Goal: Task Accomplishment & Management: Complete application form

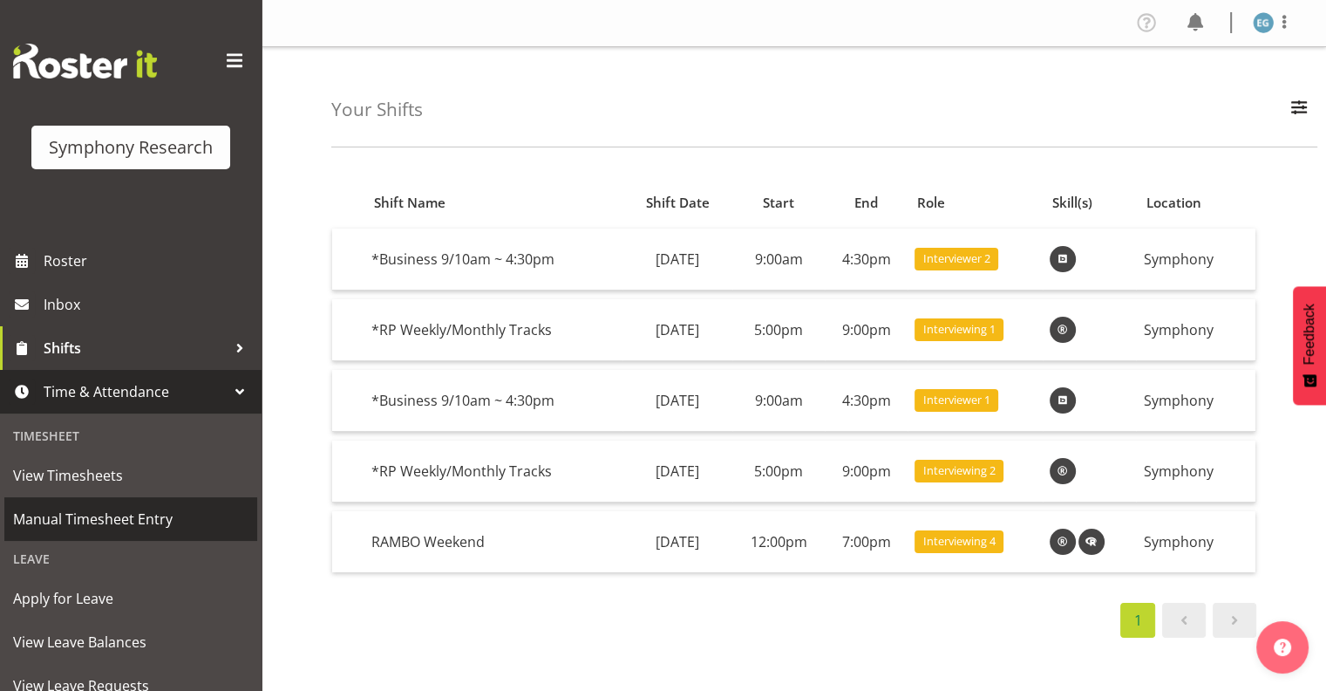
click at [134, 516] on span "Manual Timesheet Entry" at bounding box center [130, 519] width 235 height 26
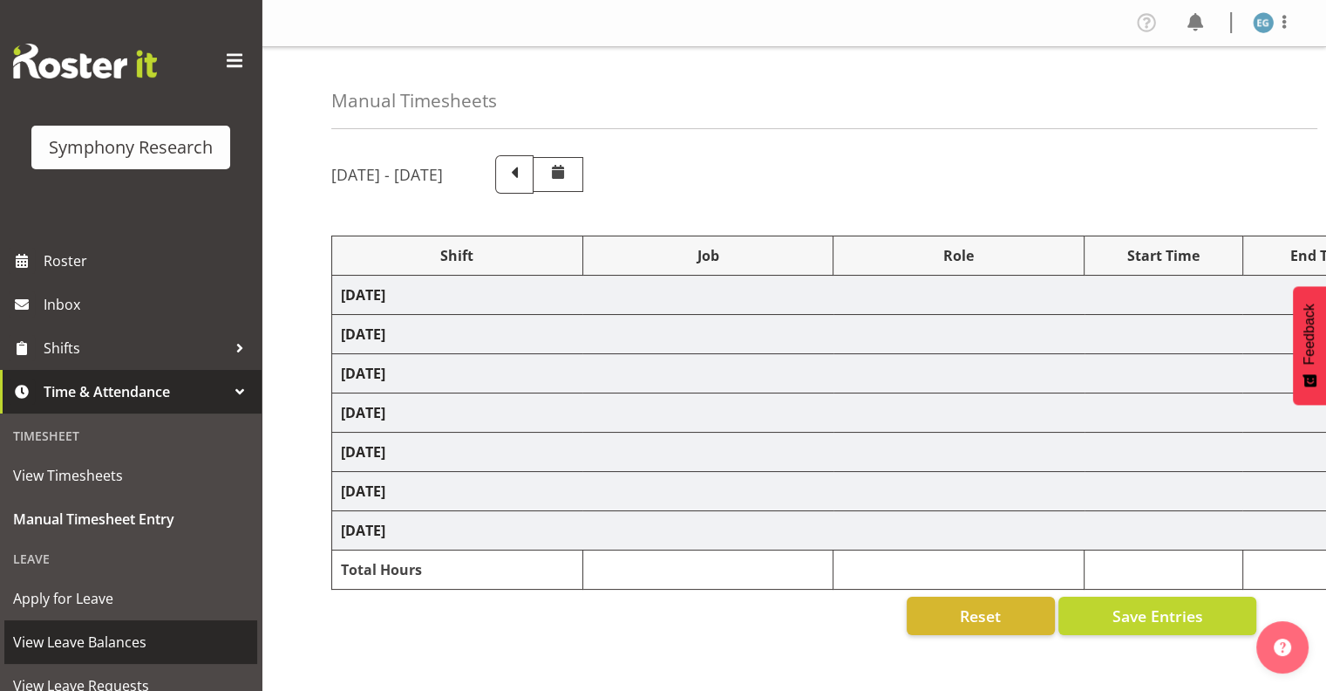
select select "26078"
select select "10587"
select select "26078"
select select "10587"
select select "48116"
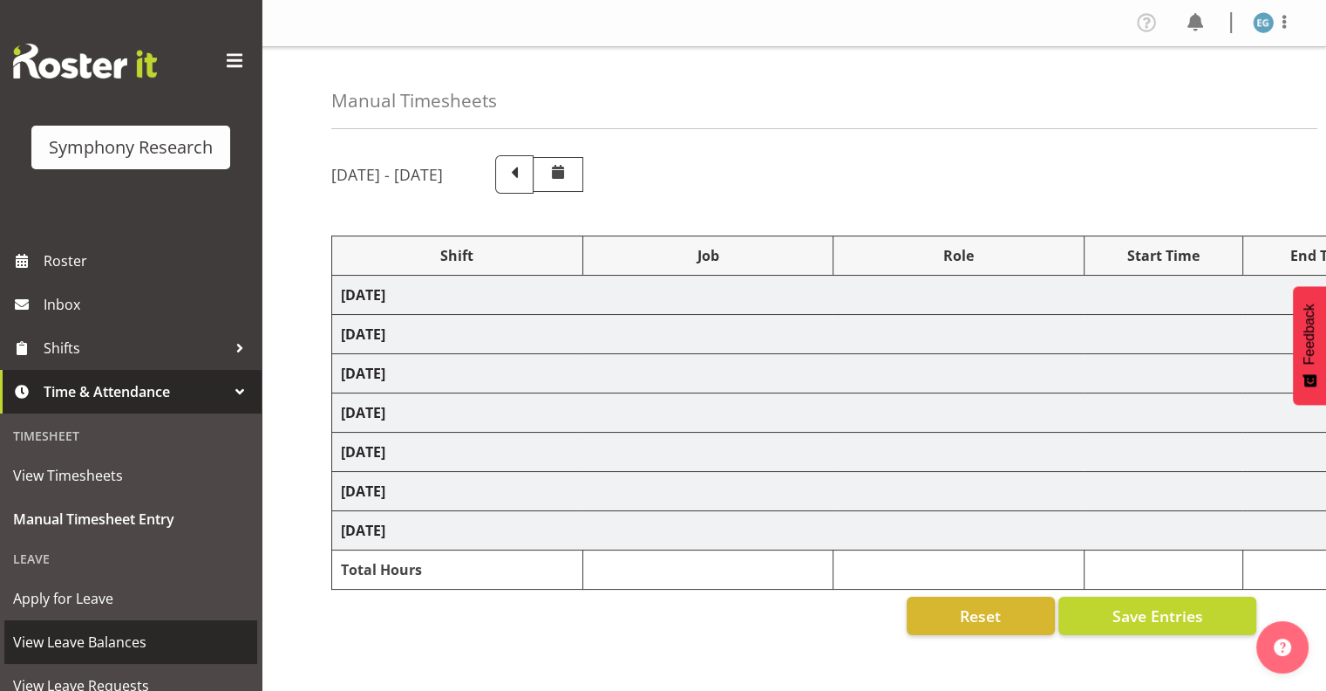
select select "10731"
select select "26078"
select select "10587"
select select "26078"
select select "10587"
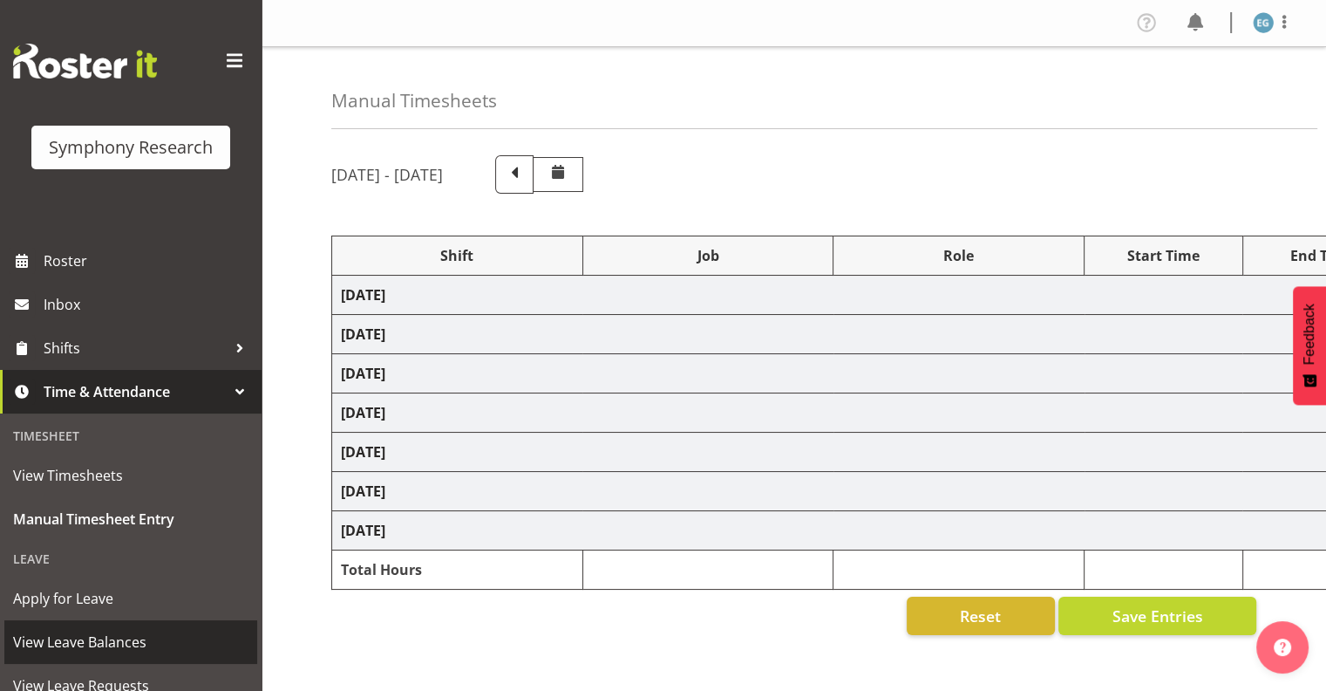
select select "48116"
select select "10731"
select select "26078"
select select "10587"
select select "26078"
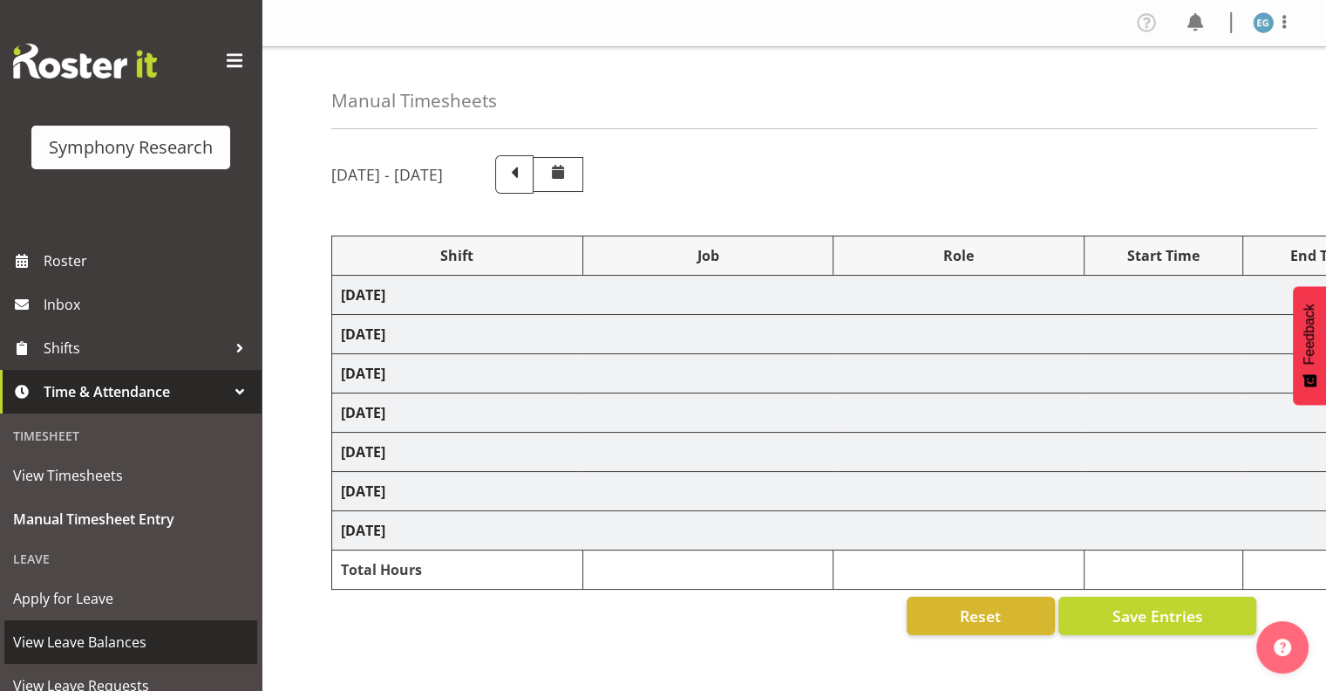
select select "10731"
select select "26078"
select select "10731"
select select "48116"
select select "10731"
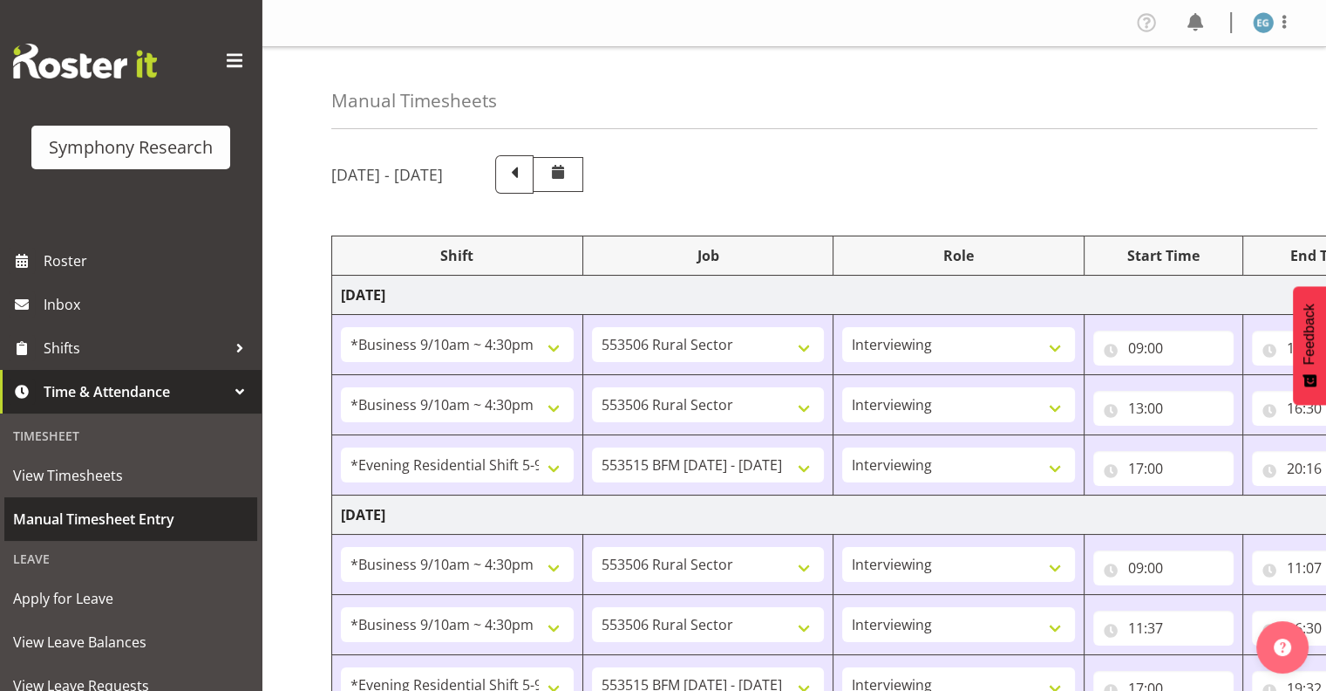
click at [124, 517] on span "Manual Timesheet Entry" at bounding box center [130, 519] width 235 height 26
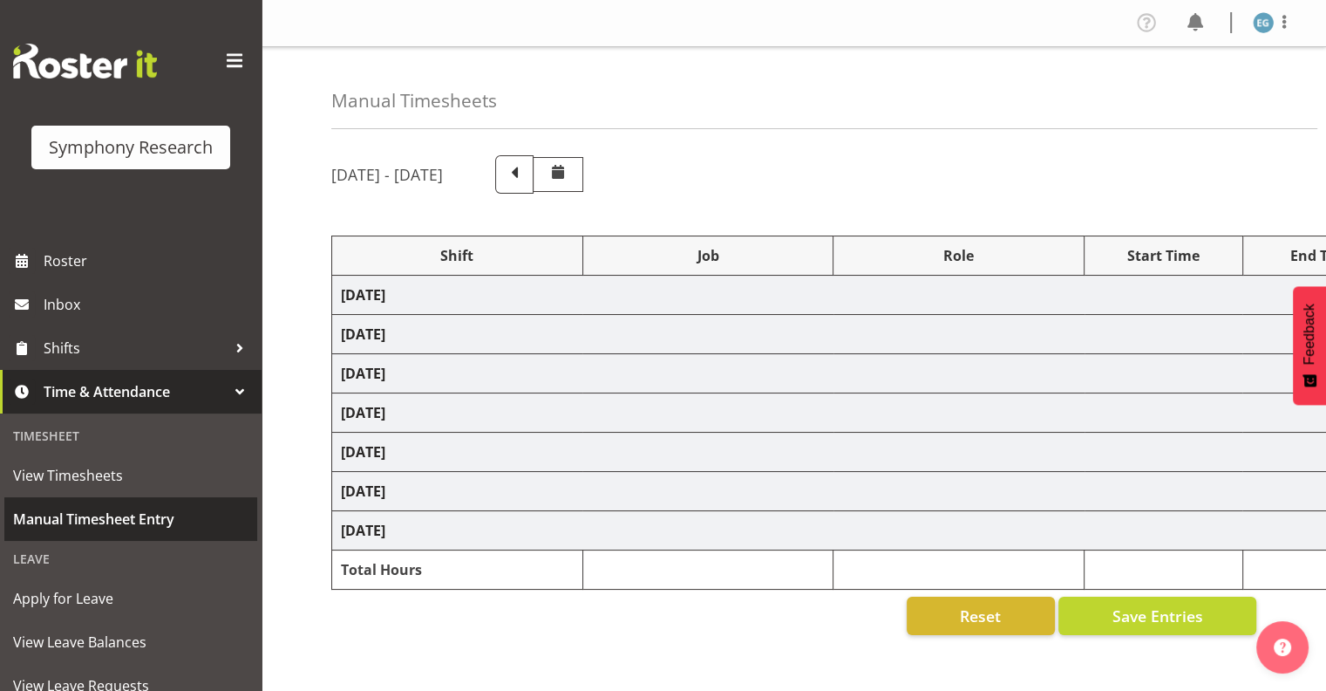
click at [91, 517] on span "Manual Timesheet Entry" at bounding box center [130, 519] width 235 height 26
select select "26078"
select select "10587"
select select "26078"
select select "10587"
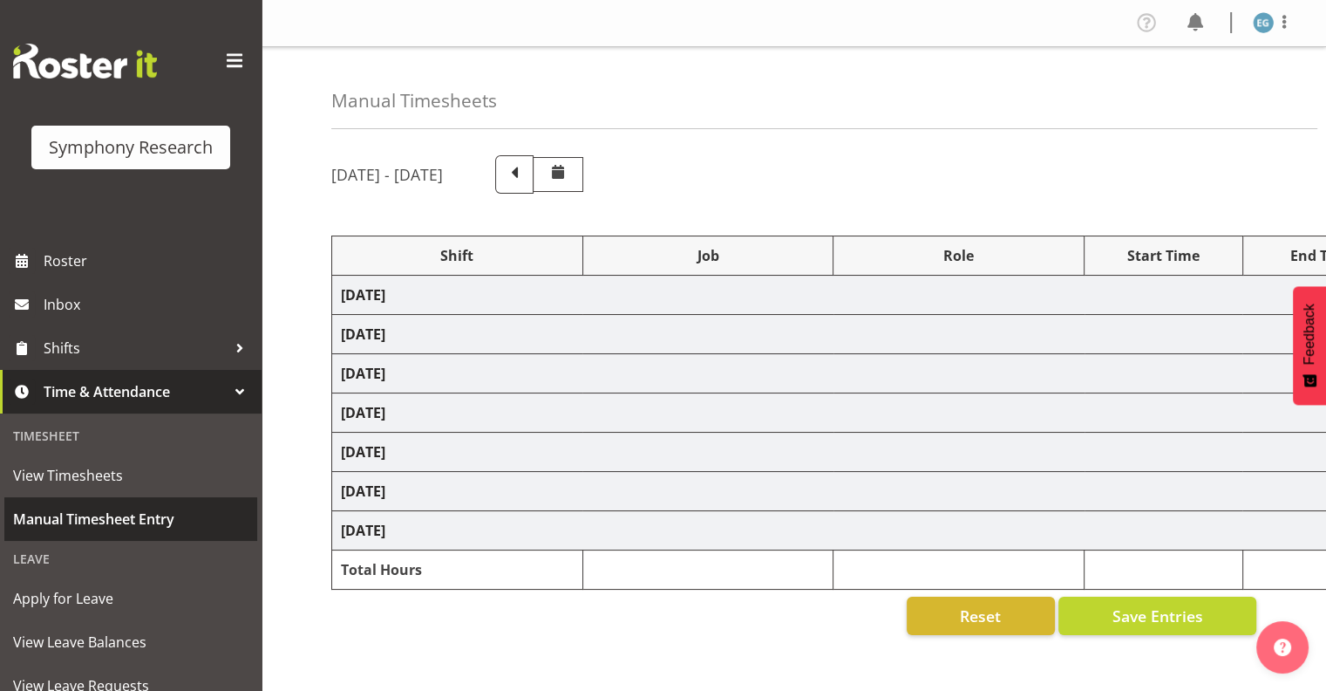
select select "48116"
select select "10731"
select select "26078"
select select "10587"
select select "26078"
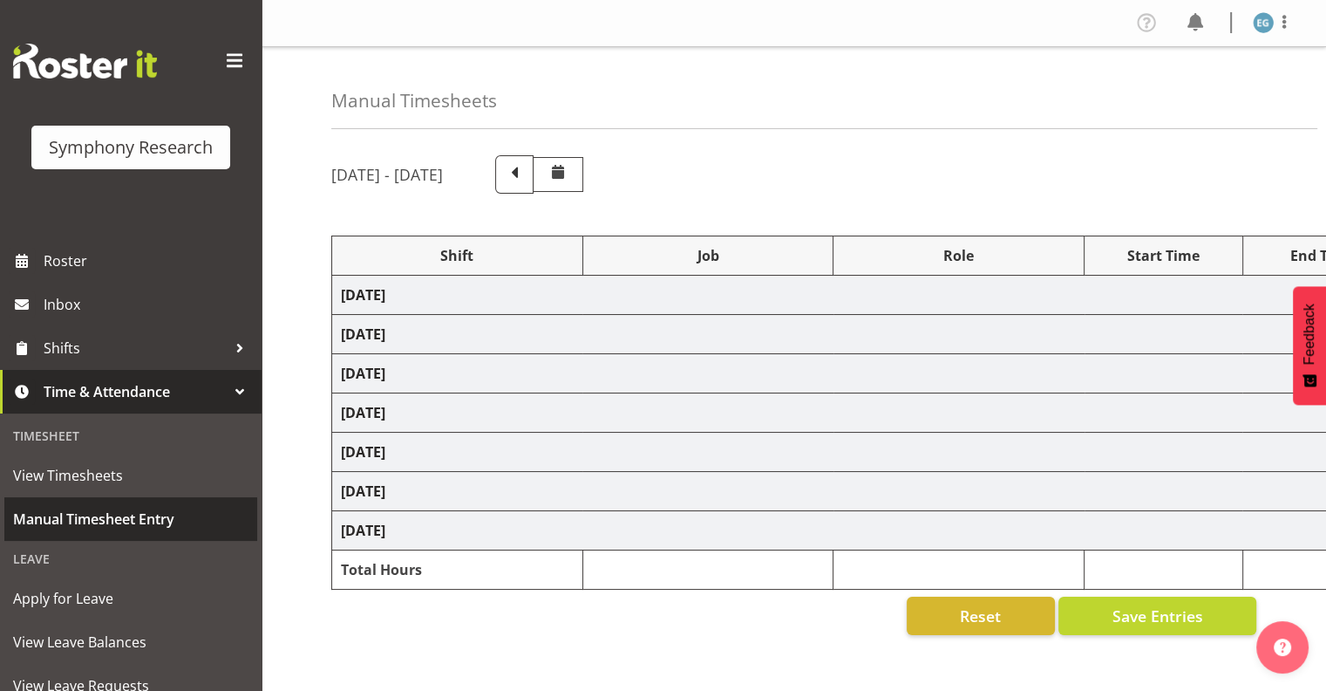
select select "10587"
select select "48116"
select select "10731"
select select "26078"
select select "10587"
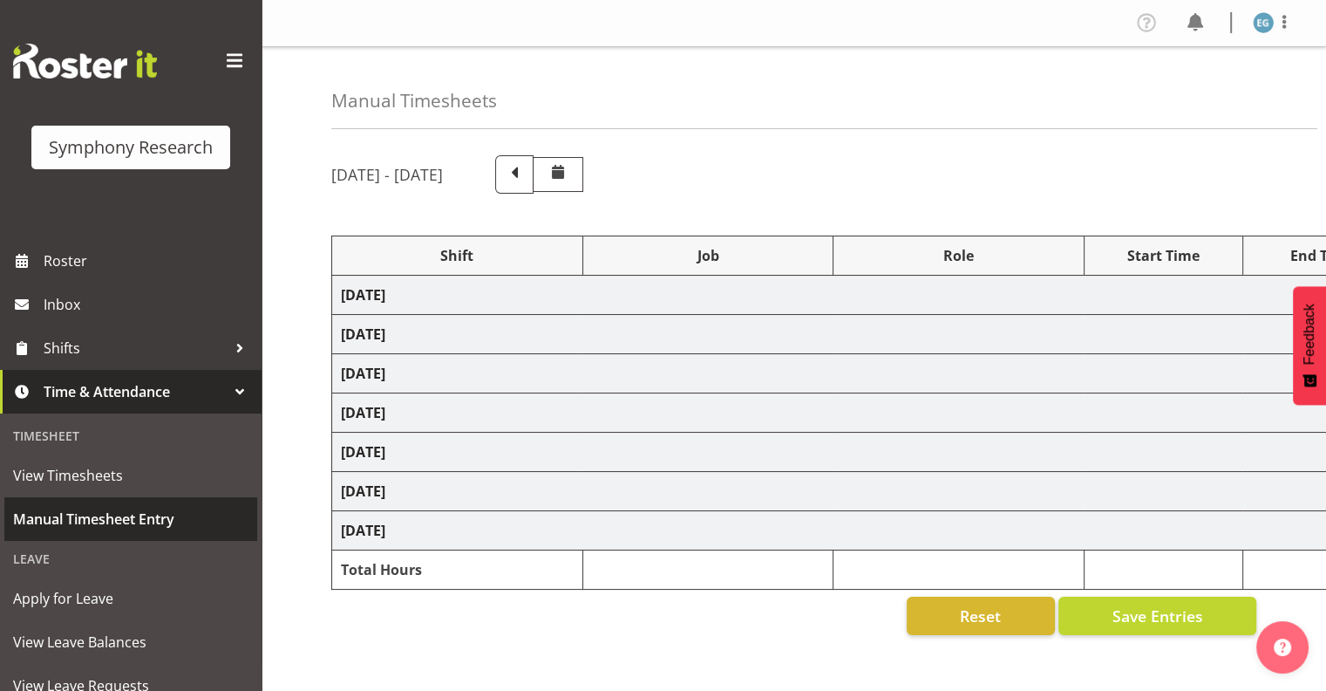
select select "26078"
select select "10731"
select select "26078"
select select "10731"
select select "48116"
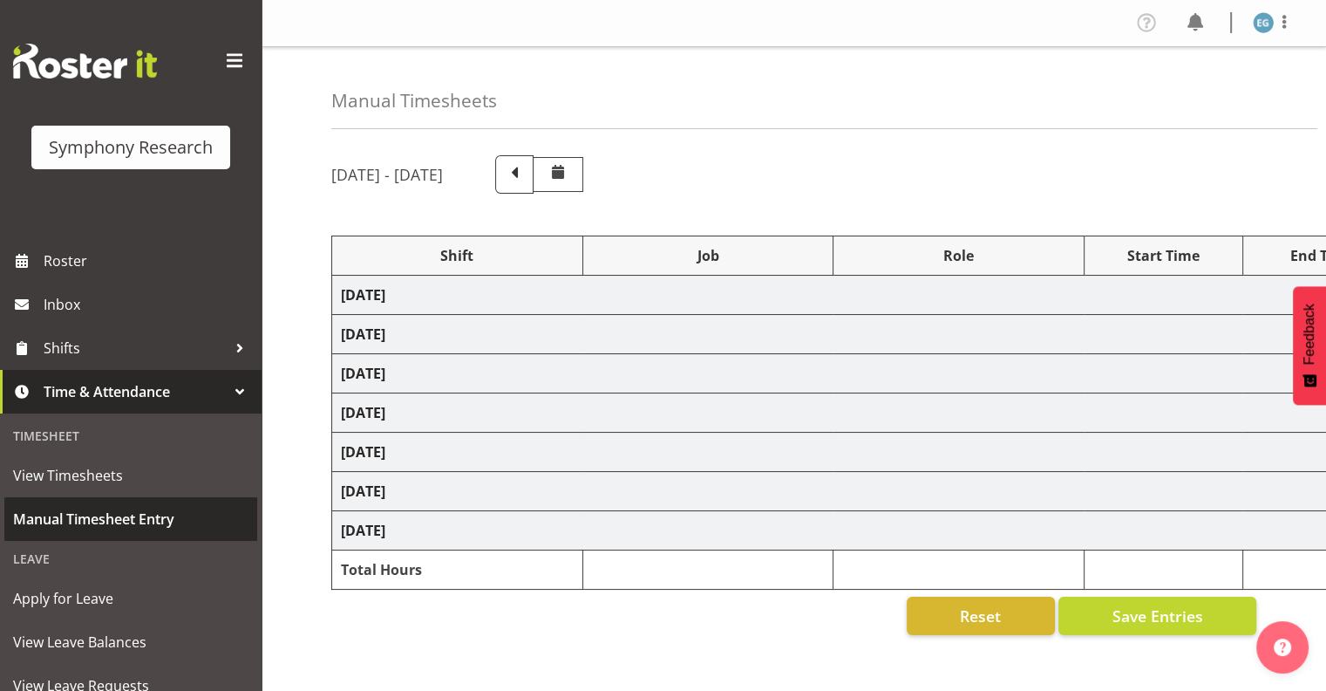
select select "10731"
select select "26078"
select select "10587"
select select "26078"
select select "10587"
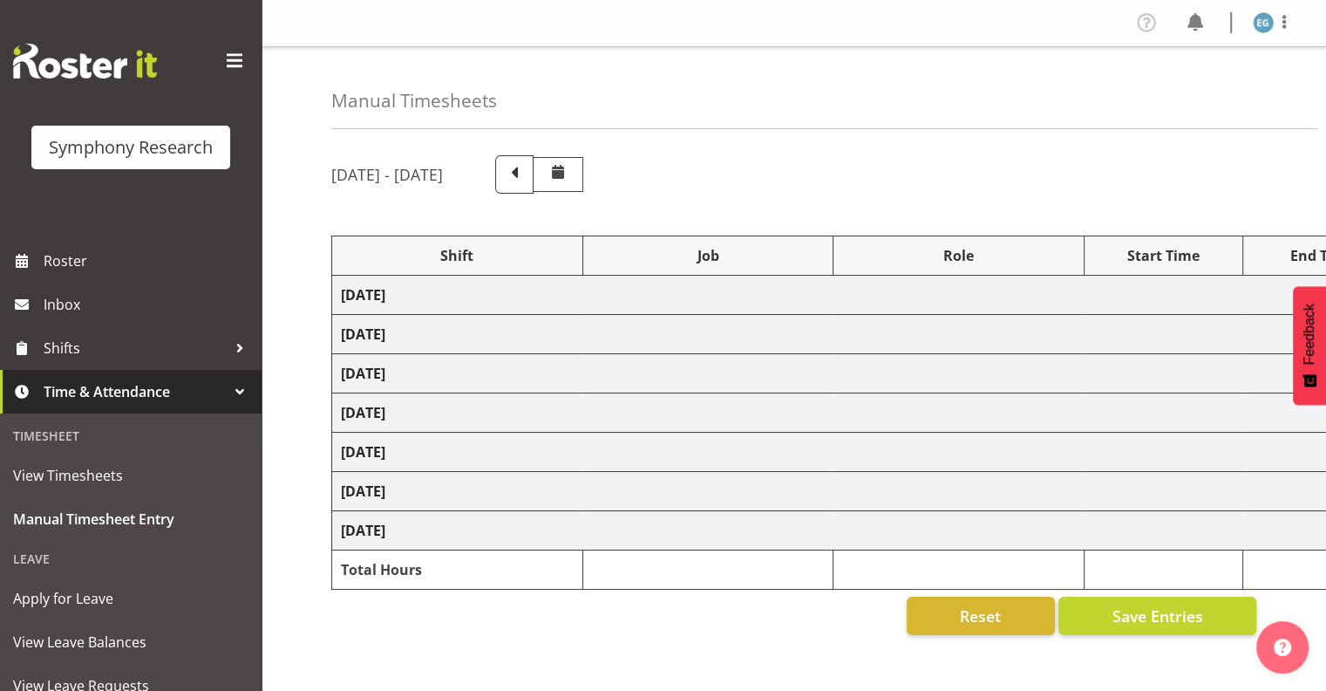
select select "48116"
select select "10731"
select select "26078"
select select "10587"
select select "26078"
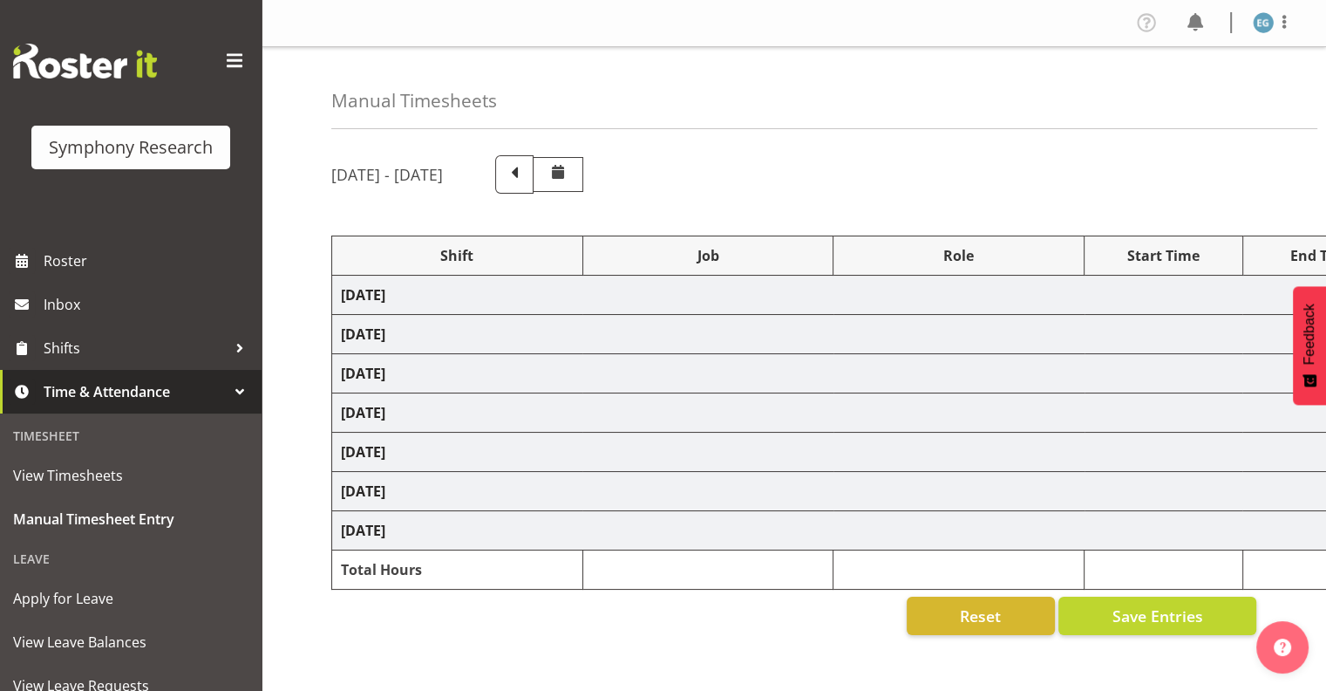
select select "10587"
select select "48116"
select select "10731"
select select "26078"
select select "10587"
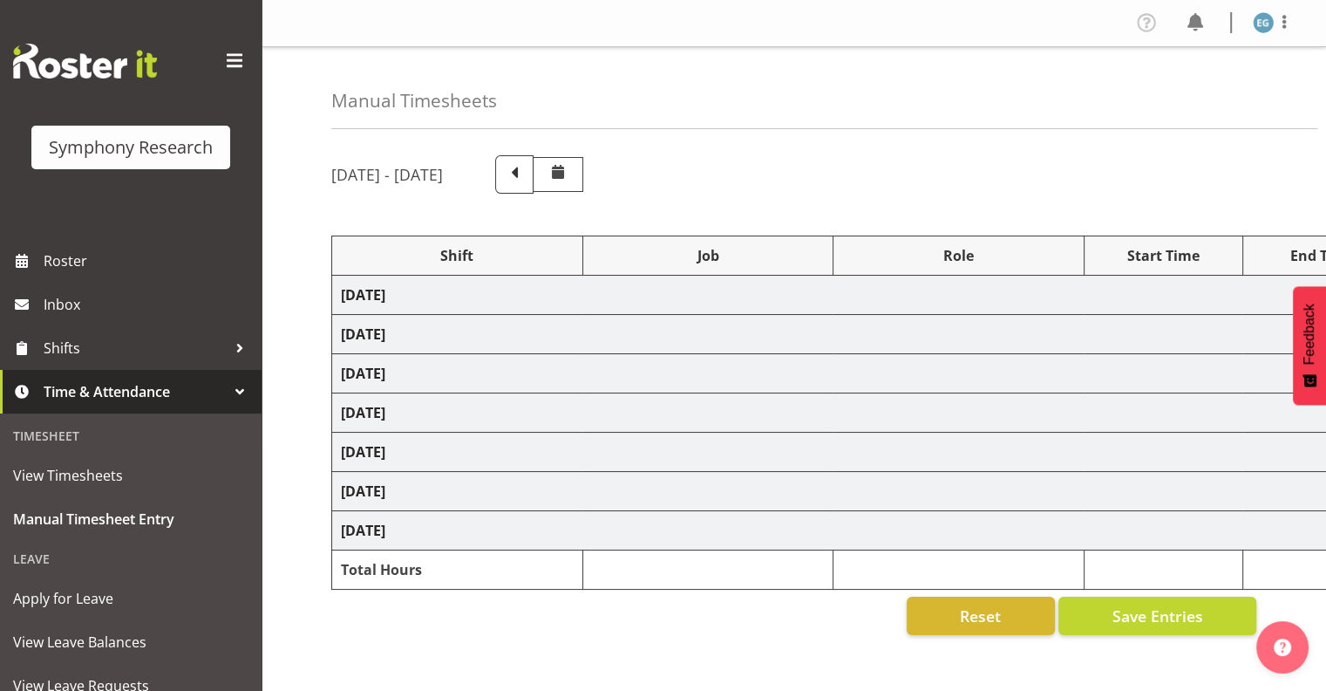
select select "26078"
select select "10731"
select select "26078"
select select "10731"
select select "48116"
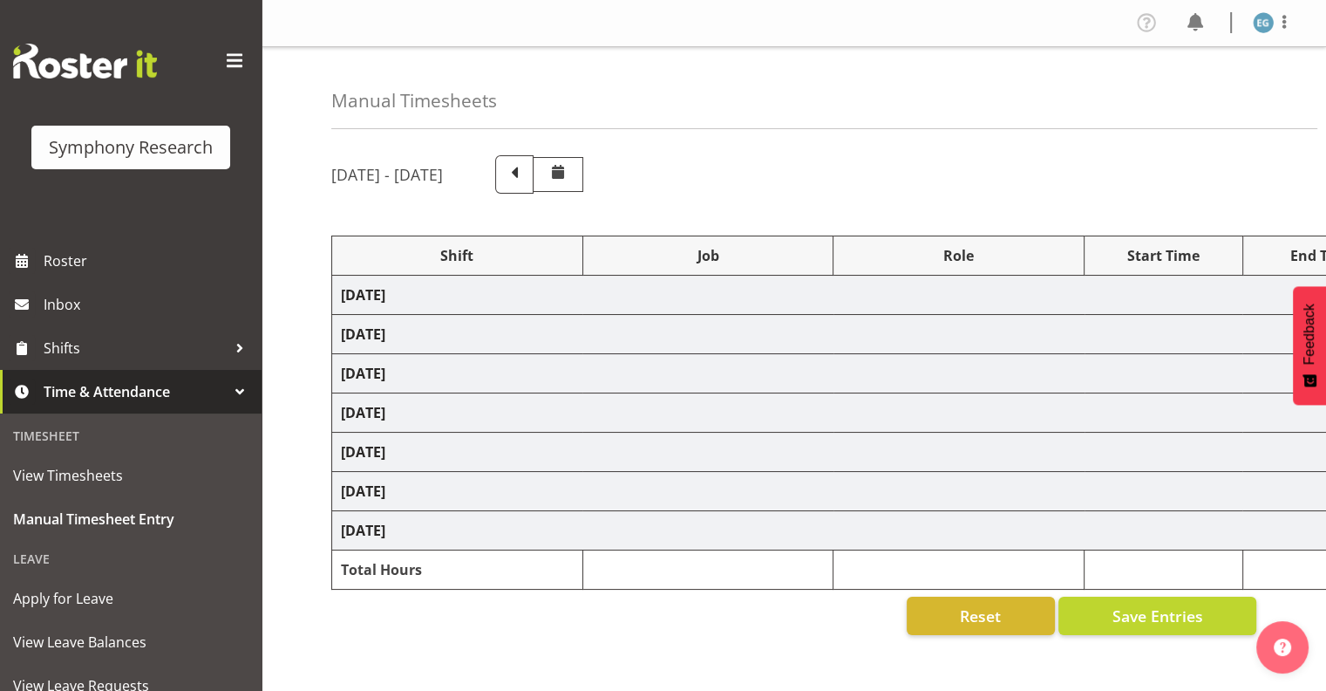
select select "10731"
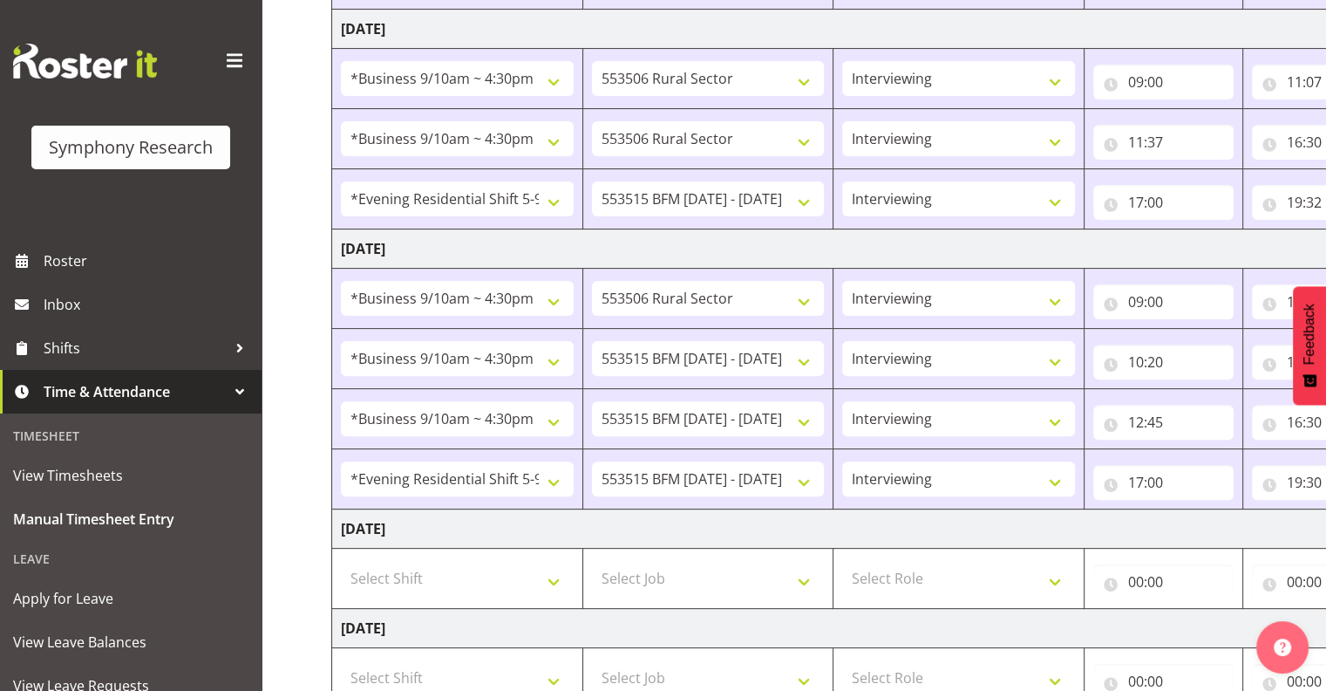
scroll to position [548, 0]
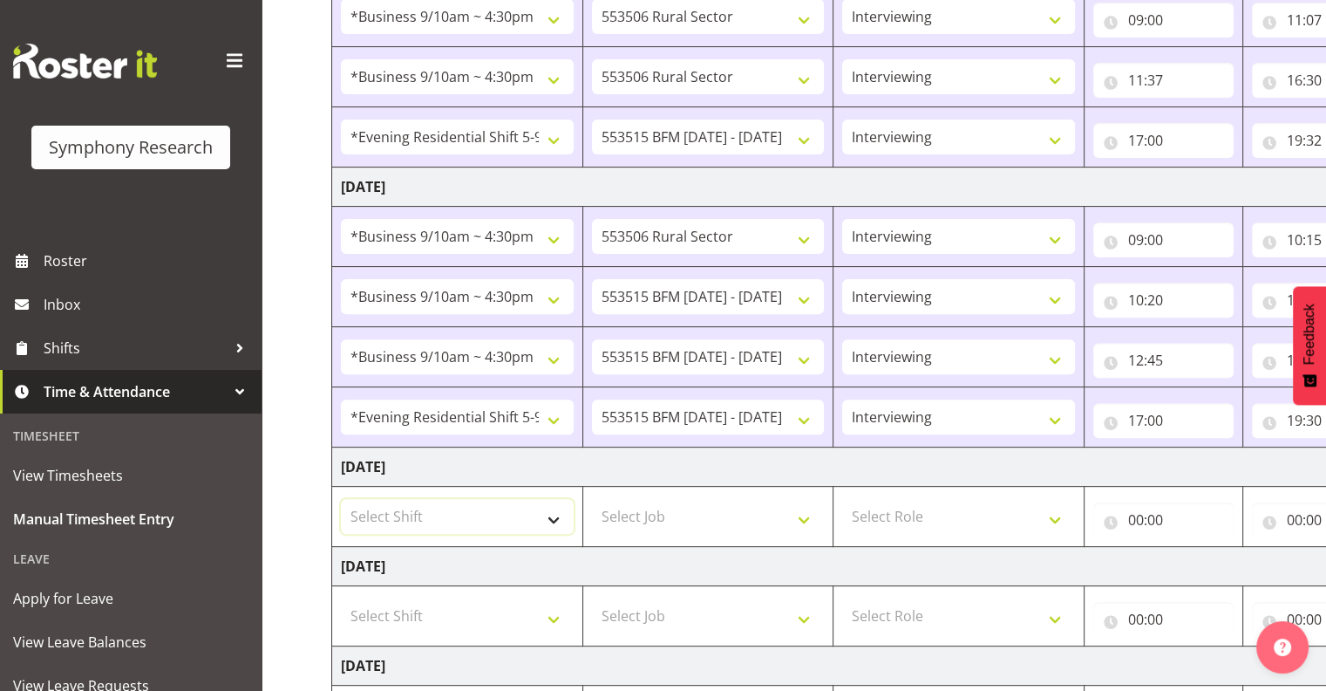
click at [555, 513] on select "Select Shift !!Weekend Residential (Roster IT Shift Label) *Business 9/10am ~ 4…" at bounding box center [457, 516] width 233 height 35
select select "48116"
click at [341, 499] on select "Select Shift !!Weekend Residential (Roster IT Shift Label) *Business 9/10am ~ 4…" at bounding box center [457, 516] width 233 height 35
click at [801, 513] on select "Select Job 550060 IF Admin 553492 World Poll Aus Wave 2 Main 2025 553493 World …" at bounding box center [708, 516] width 233 height 35
select select "10731"
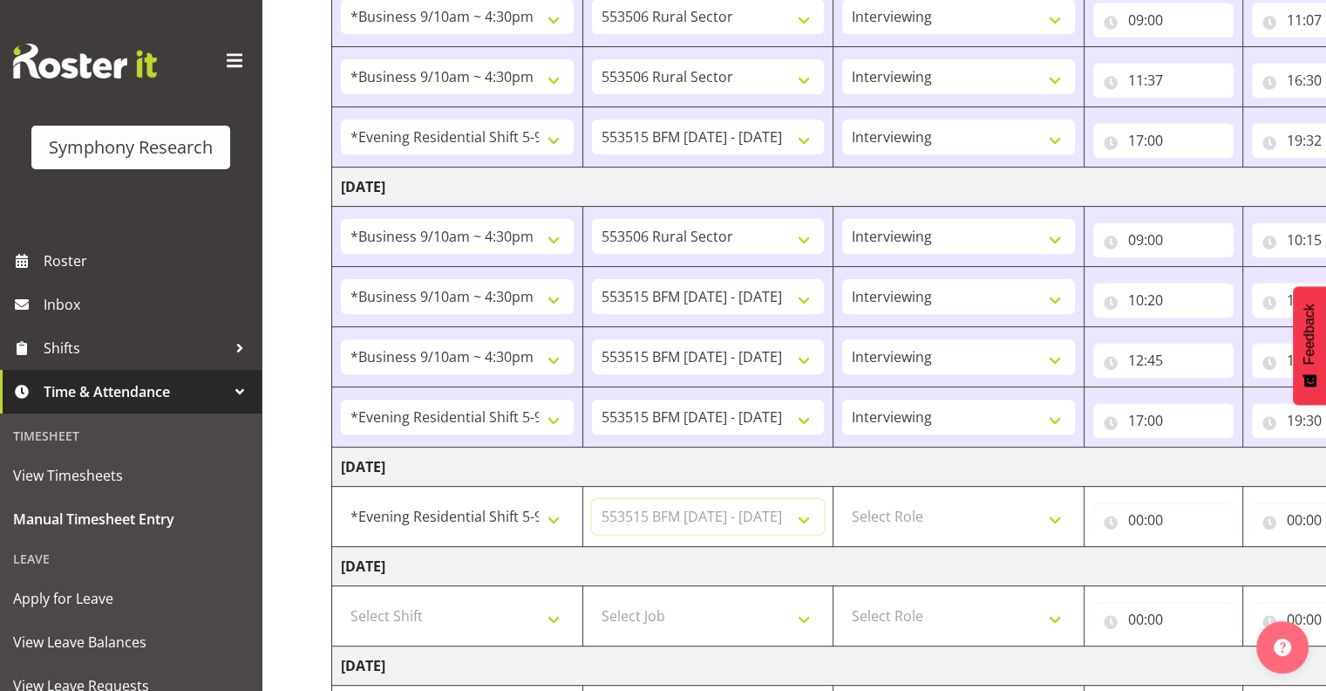
click at [592, 499] on select "Select Job 550060 IF Admin 553492 World Poll Aus Wave 2 Main 2025 553493 World …" at bounding box center [708, 516] width 233 height 35
click at [1057, 510] on select "Select Role Interviewing Briefing" at bounding box center [958, 516] width 233 height 35
select select "47"
click at [842, 499] on select "Select Role Interviewing Briefing" at bounding box center [958, 516] width 233 height 35
click at [1153, 509] on input "00:00" at bounding box center [1163, 519] width 140 height 35
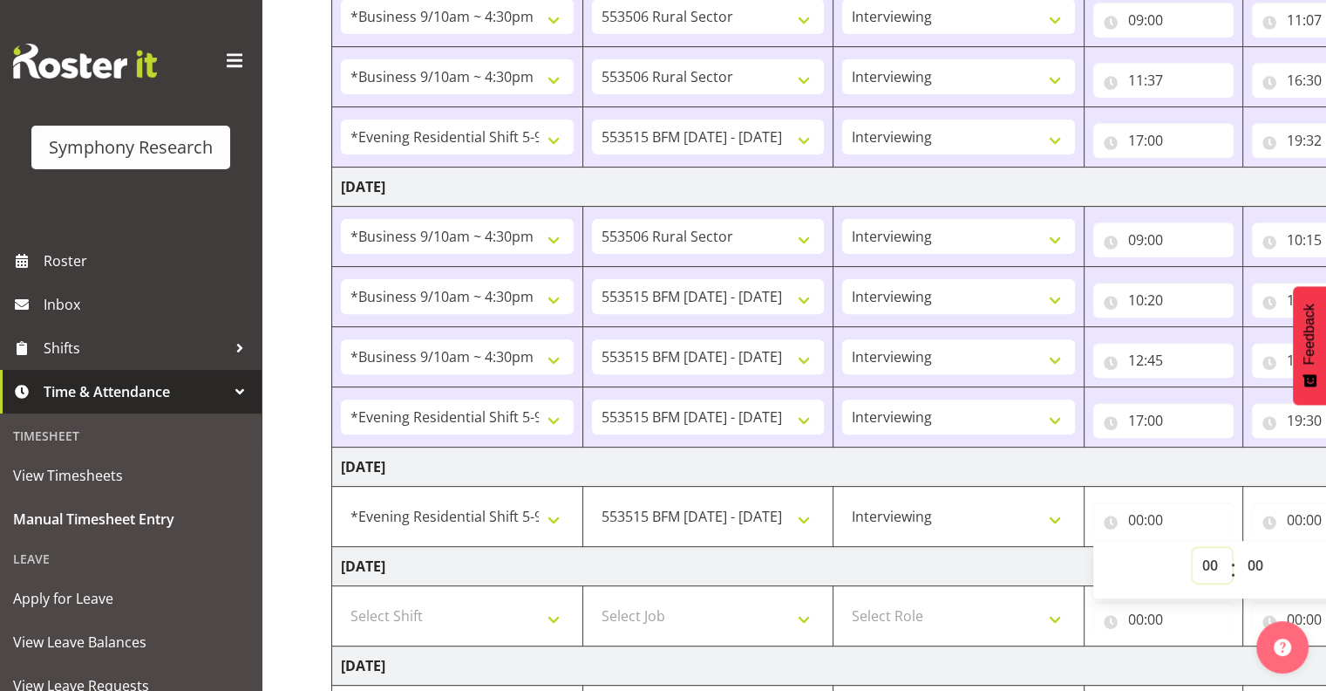
drag, startPoint x: 1210, startPoint y: 557, endPoint x: 1211, endPoint y: 548, distance: 9.6
click at [1210, 558] on select "00 01 02 03 04 05 06 07 08 09 10 11 12 13 14 15 16 17 18 19 20 21 22 23" at bounding box center [1212, 565] width 39 height 35
select select "17"
click at [1193, 548] on select "00 01 02 03 04 05 06 07 08 09 10 11 12 13 14 15 16 17 18 19 20 21 22 23" at bounding box center [1212, 565] width 39 height 35
type input "17:00"
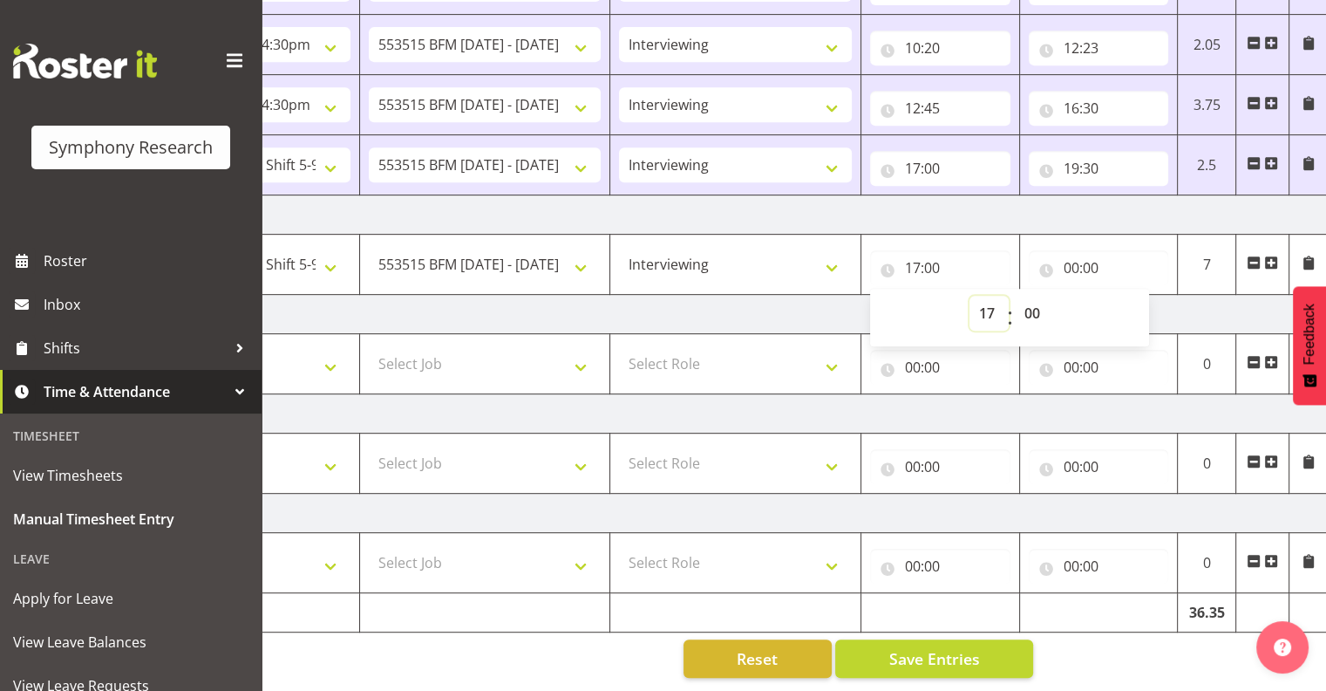
scroll to position [0, 226]
click at [1072, 151] on input "19:30" at bounding box center [1096, 168] width 140 height 35
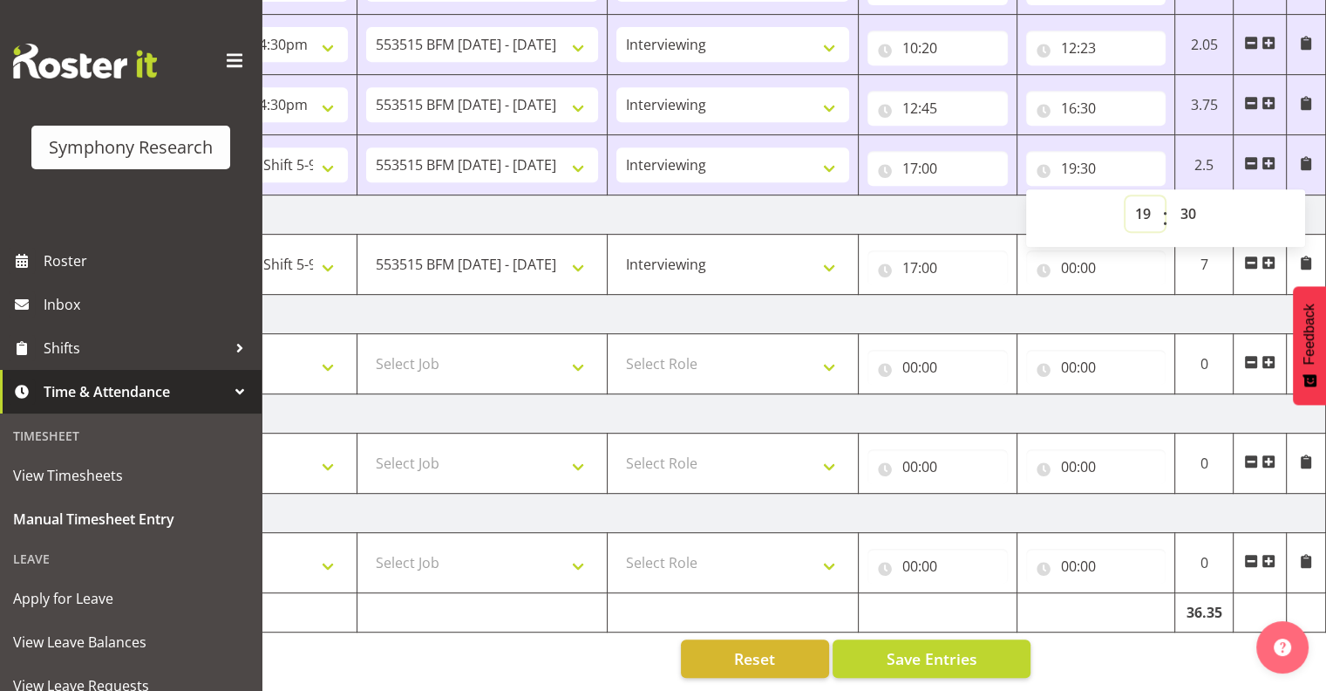
click at [1140, 197] on select "00 01 02 03 04 05 06 07 08 09 10 11 12 13 14 15 16 17 18 19 20 21 22 23" at bounding box center [1145, 213] width 39 height 35
select select "20"
click at [1126, 196] on select "00 01 02 03 04 05 06 07 08 09 10 11 12 13 14 15 16 17 18 19 20 21 22 23" at bounding box center [1145, 213] width 39 height 35
type input "20:30"
click at [1188, 196] on select "00 01 02 03 04 05 06 07 08 09 10 11 12 13 14 15 16 17 18 19 20 21 22 23 24 25 2…" at bounding box center [1190, 213] width 39 height 35
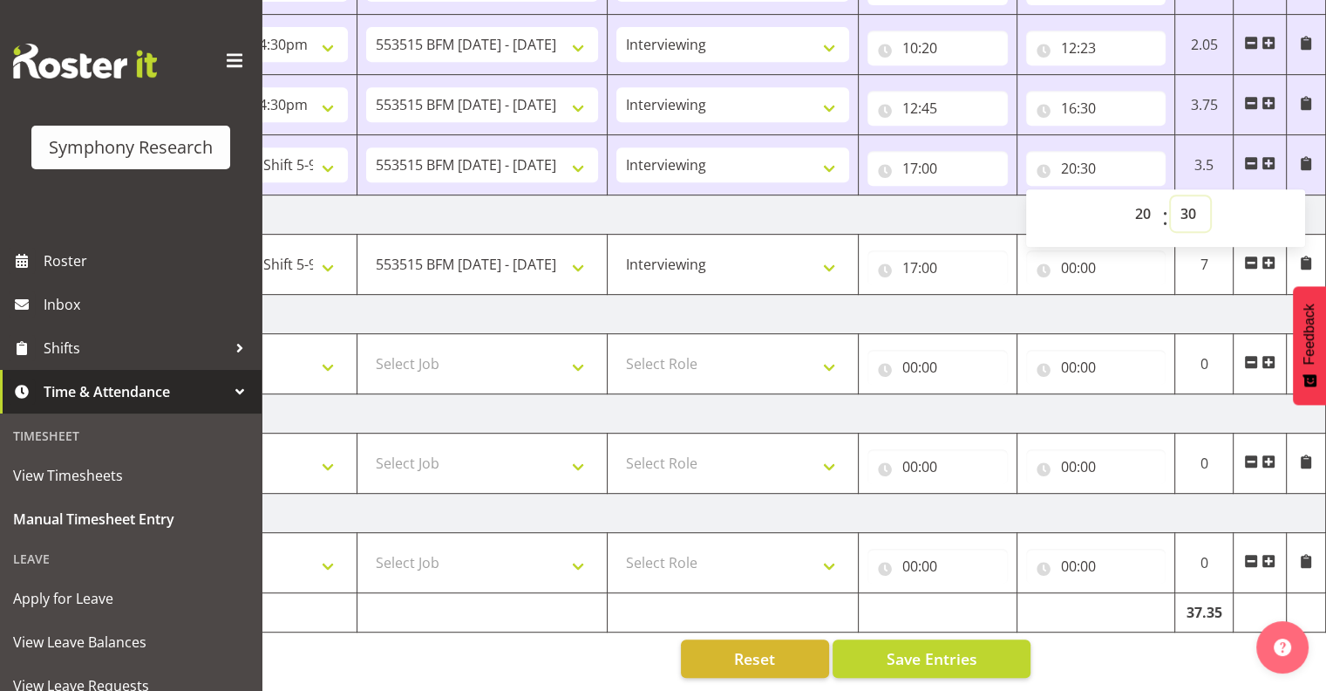
select select "0"
click at [1171, 196] on select "00 01 02 03 04 05 06 07 08 09 10 11 12 13 14 15 16 17 18 19 20 21 22 23 24 25 2…" at bounding box center [1190, 213] width 39 height 35
type input "20:00"
click at [936, 647] on span "Save Entries" at bounding box center [931, 658] width 91 height 23
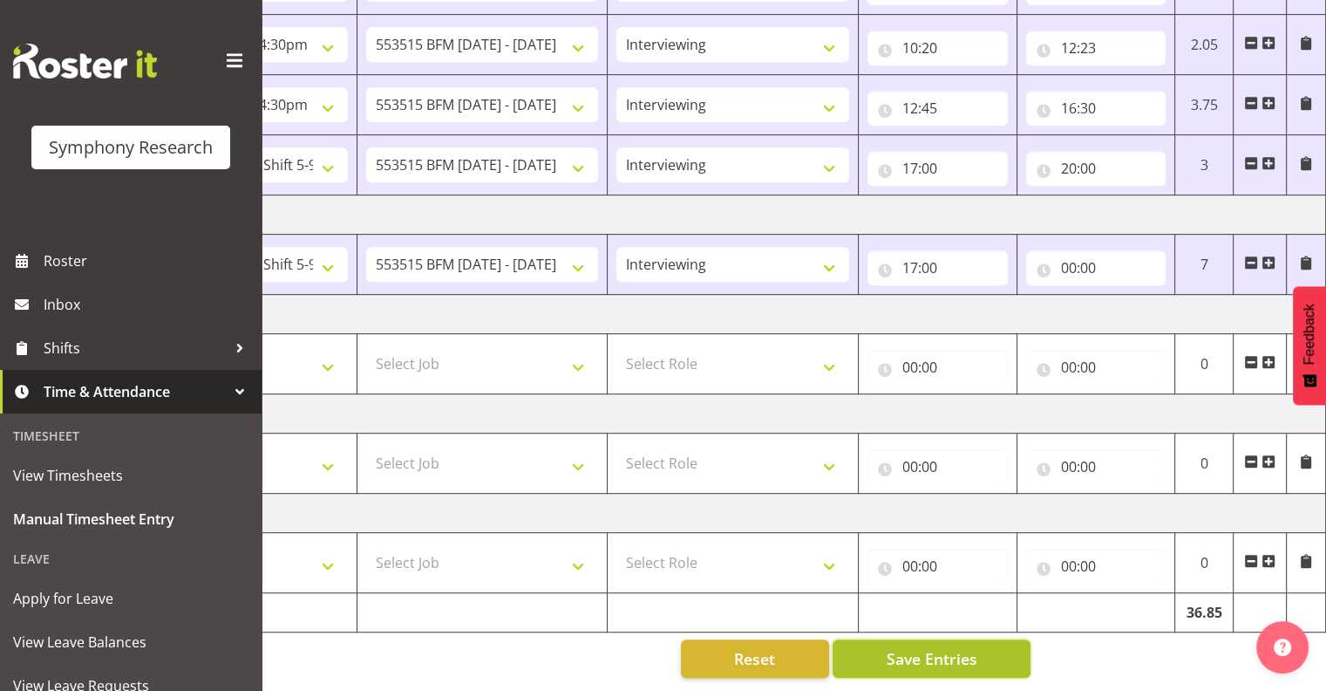
click at [928, 647] on span "Save Entries" at bounding box center [931, 658] width 91 height 23
click at [946, 647] on span "Save Entries" at bounding box center [931, 658] width 91 height 23
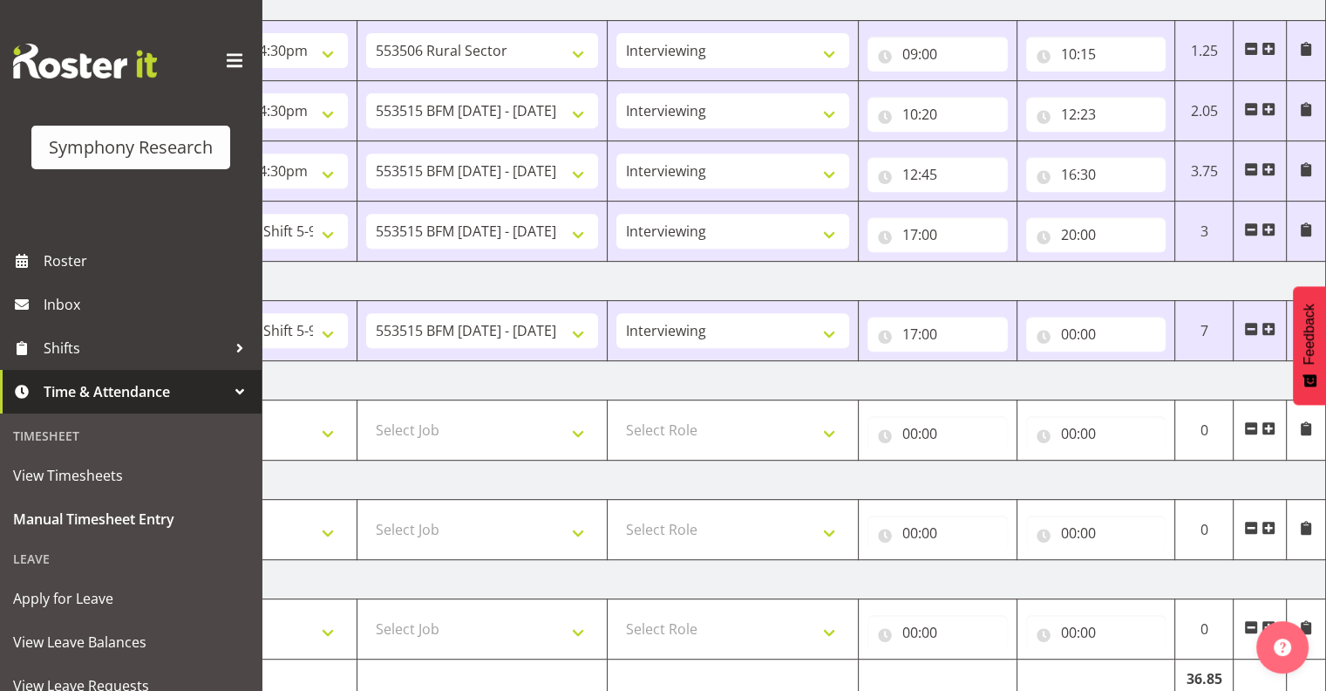
scroll to position [808, 0]
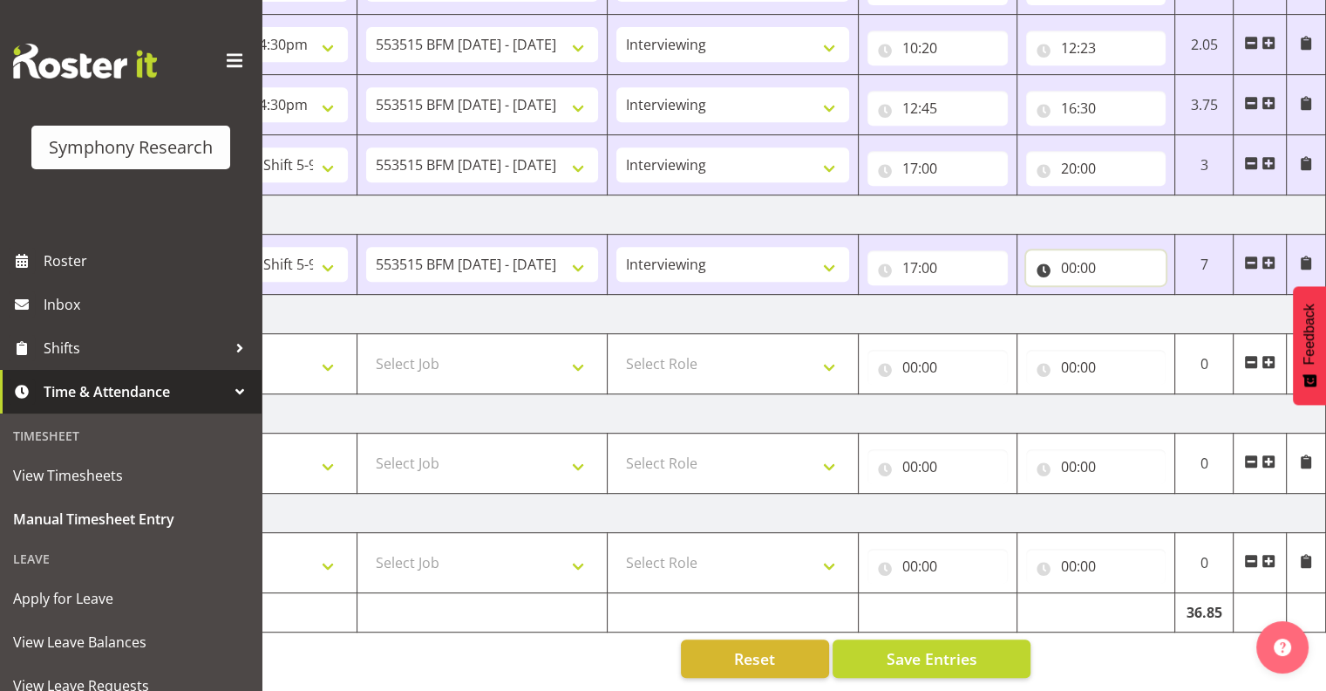
click at [1080, 253] on input "00:00" at bounding box center [1096, 267] width 140 height 35
drag, startPoint x: 1080, startPoint y: 253, endPoint x: 1146, endPoint y: 301, distance: 81.1
click at [1145, 300] on select "00 01 02 03 04 05 06 07 08 09 10 11 12 13 14 15 16 17 18 19 20 21 22 23" at bounding box center [1145, 313] width 39 height 35
select select "20"
click at [1126, 296] on select "00 01 02 03 04 05 06 07 08 09 10 11 12 13 14 15 16 17 18 19 20 21 22 23" at bounding box center [1145, 313] width 39 height 35
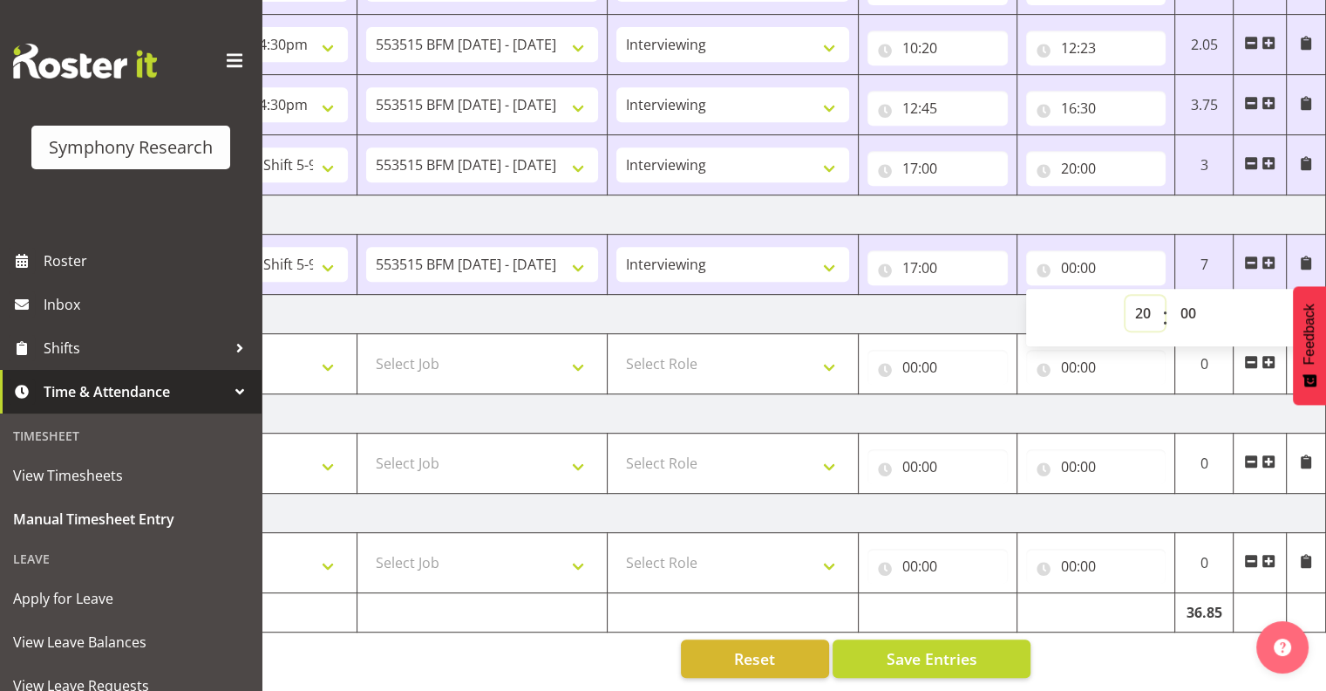
type input "20:00"
click at [1093, 250] on input "20:00" at bounding box center [1096, 267] width 140 height 35
click at [1088, 253] on input "20:00" at bounding box center [1096, 267] width 140 height 35
click at [1188, 300] on select "00 01 02 03 04 05 06 07 08 09 10 11 12 13 14 15 16 17 18 19 20 21 22 23 24 25 2…" at bounding box center [1190, 313] width 39 height 35
select select "15"
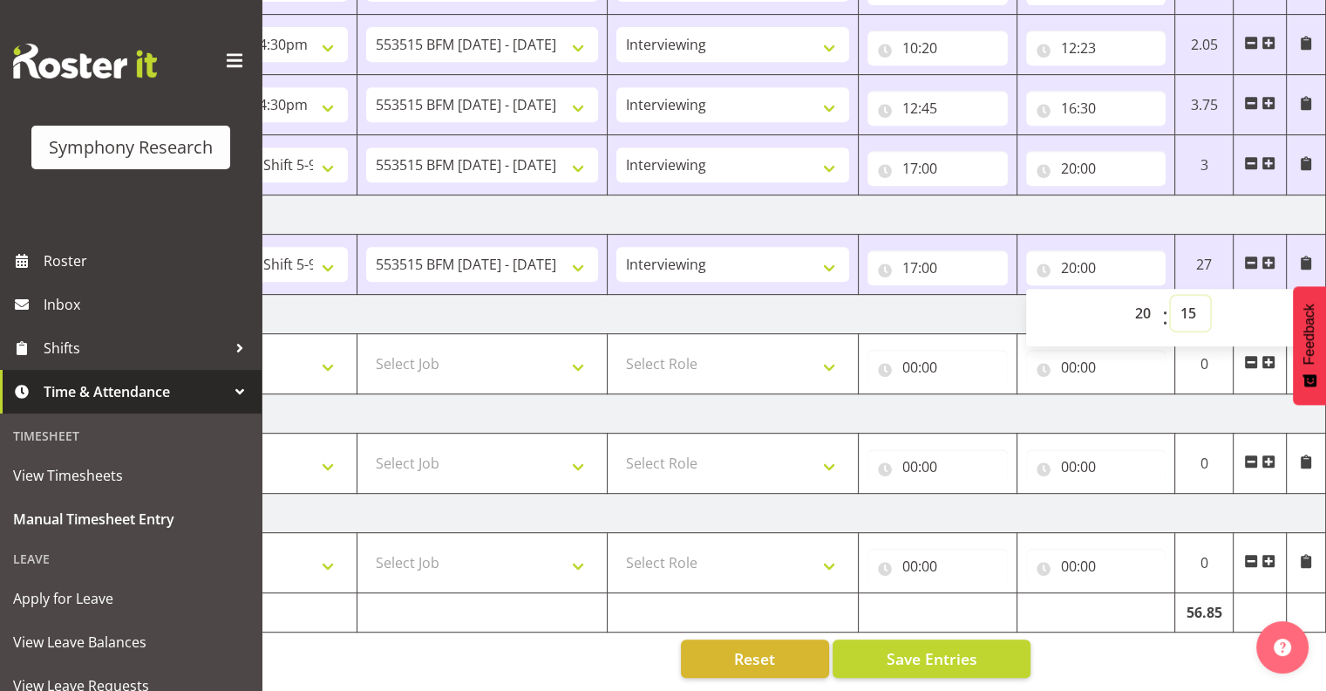
click at [1171, 296] on select "00 01 02 03 04 05 06 07 08 09 10 11 12 13 14 15 16 17 18 19 20 21 22 23 24 25 2…" at bounding box center [1190, 313] width 39 height 35
type input "20:15"
click at [964, 647] on span "Save Entries" at bounding box center [931, 658] width 91 height 23
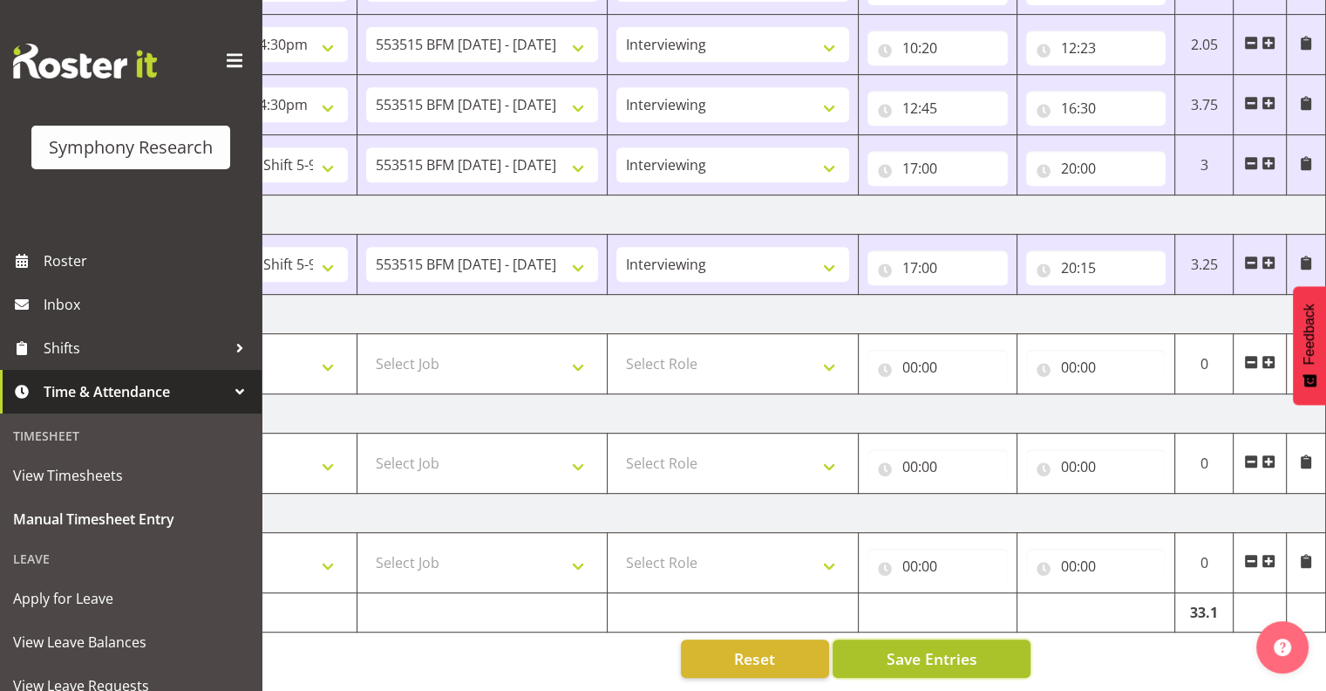
click at [947, 647] on span "Save Entries" at bounding box center [931, 658] width 91 height 23
